Goal: Complete application form: Complete application form

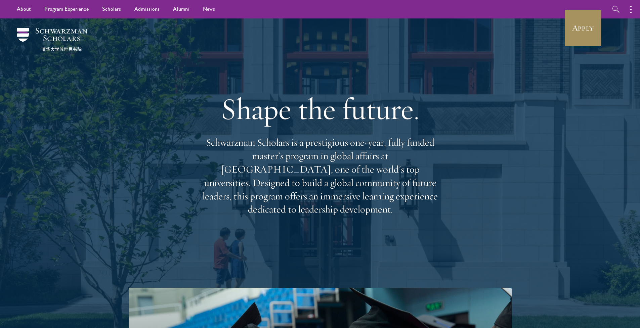
click at [577, 35] on link "Apply" at bounding box center [583, 28] width 38 height 38
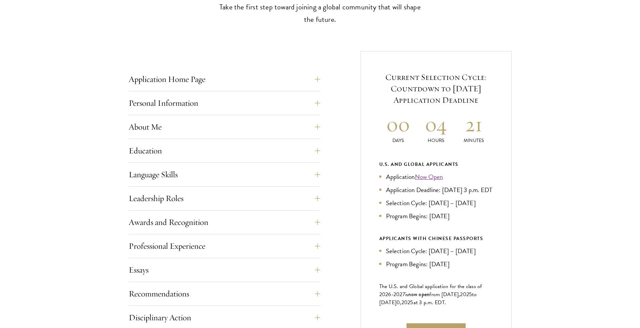
scroll to position [299, 0]
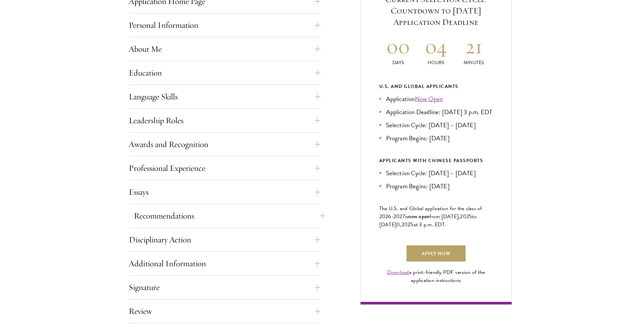
click at [319, 217] on button "Recommendations" at bounding box center [230, 216] width 192 height 16
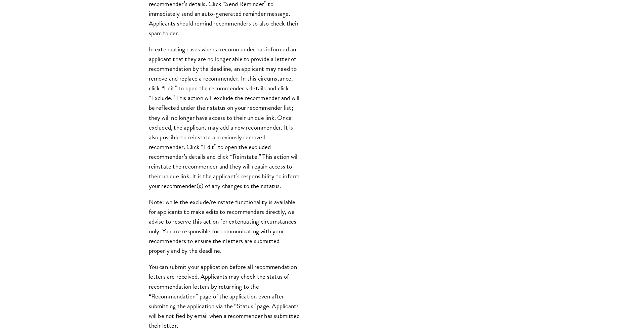
scroll to position [747, 0]
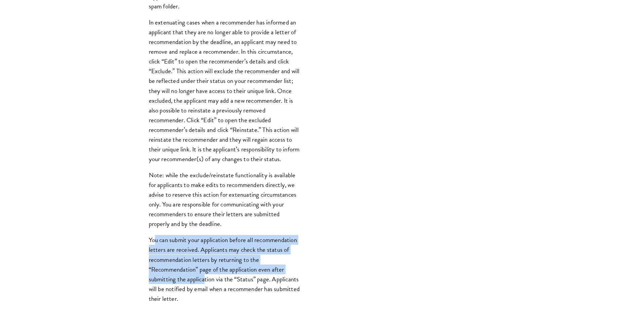
drag, startPoint x: 154, startPoint y: 251, endPoint x: 205, endPoint y: 290, distance: 64.3
click at [205, 290] on p "You can submit your application before all recommendation letters are received.…" at bounding box center [224, 269] width 151 height 68
drag, startPoint x: 205, startPoint y: 290, endPoint x: 157, endPoint y: 248, distance: 64.1
click at [157, 248] on p "You can submit your application before all recommendation letters are received.…" at bounding box center [224, 269] width 151 height 68
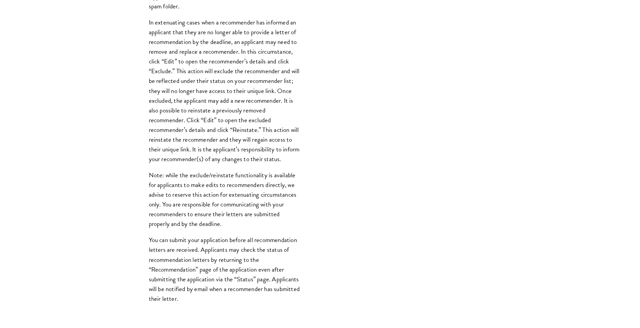
click at [252, 292] on p "You can submit your application before all recommendation letters are received.…" at bounding box center [224, 269] width 151 height 68
drag, startPoint x: 273, startPoint y: 285, endPoint x: 250, endPoint y: 308, distance: 32.1
click at [250, 303] on p "You can submit your application before all recommendation letters are received.…" at bounding box center [224, 269] width 151 height 68
click at [226, 302] on p "You can submit your application before all recommendation letters are received.…" at bounding box center [224, 269] width 151 height 68
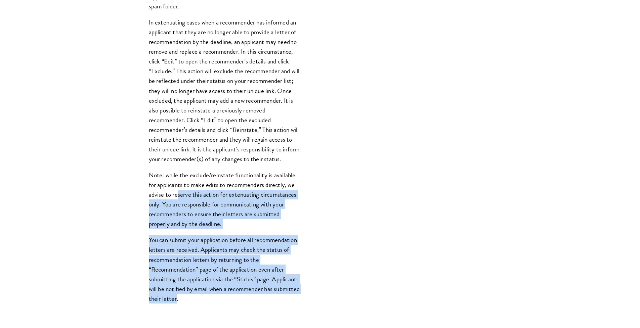
drag, startPoint x: 203, startPoint y: 303, endPoint x: 178, endPoint y: 201, distance: 105.3
click at [178, 201] on div "Register three recommenders by providing their names, professional titles, and …" at bounding box center [225, 50] width 192 height 541
click at [178, 201] on p "Note: while the exclude/reinstate functionality is available for applicants to …" at bounding box center [224, 199] width 151 height 58
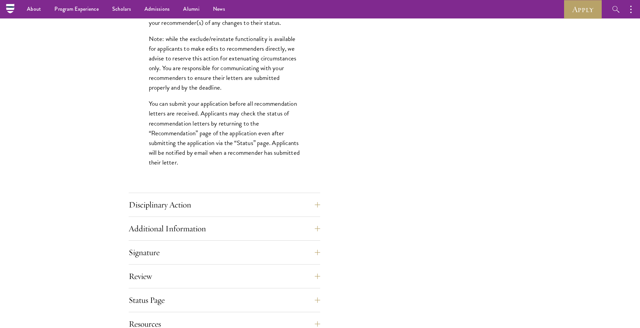
scroll to position [674, 0]
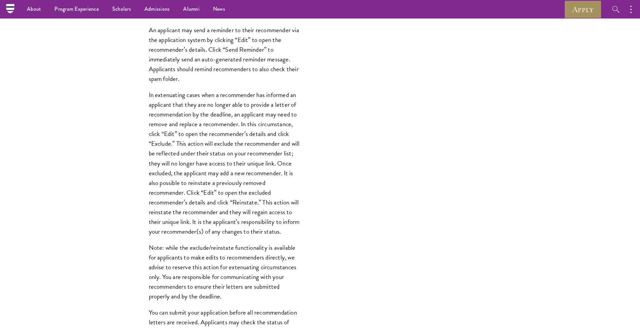
click at [583, 7] on link "Apply" at bounding box center [583, 9] width 38 height 18
